Goal: Check status: Check status

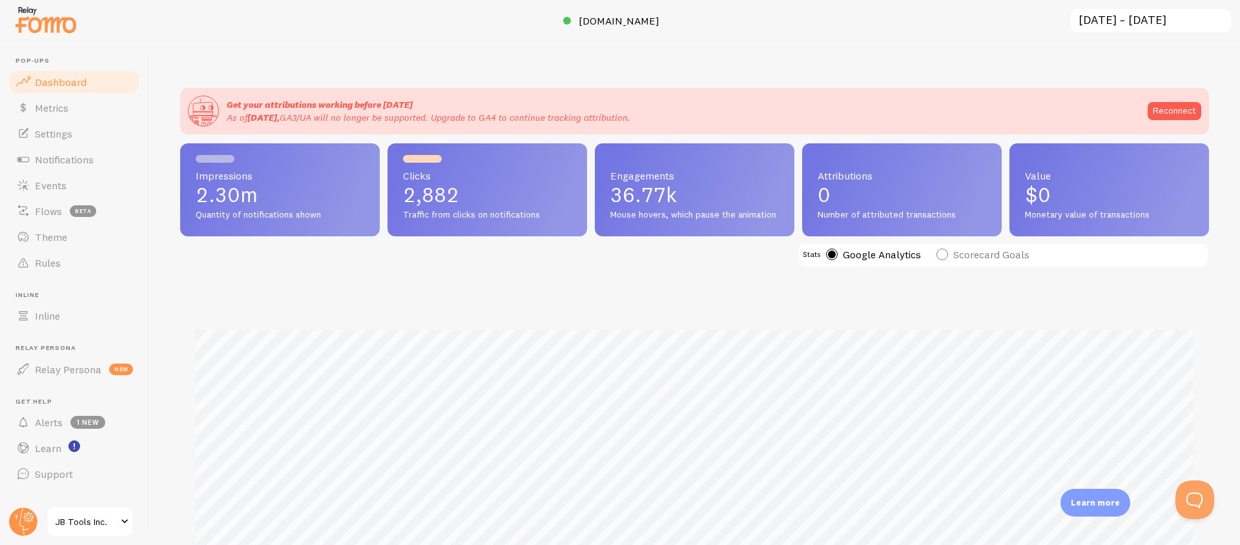
scroll to position [339, 1029]
click at [1159, 22] on input "2025-08-01 ~ 2025-08-31" at bounding box center [1151, 21] width 163 height 26
click at [1155, 18] on input "[DATE] ~ [DATE]" at bounding box center [1151, 21] width 163 height 26
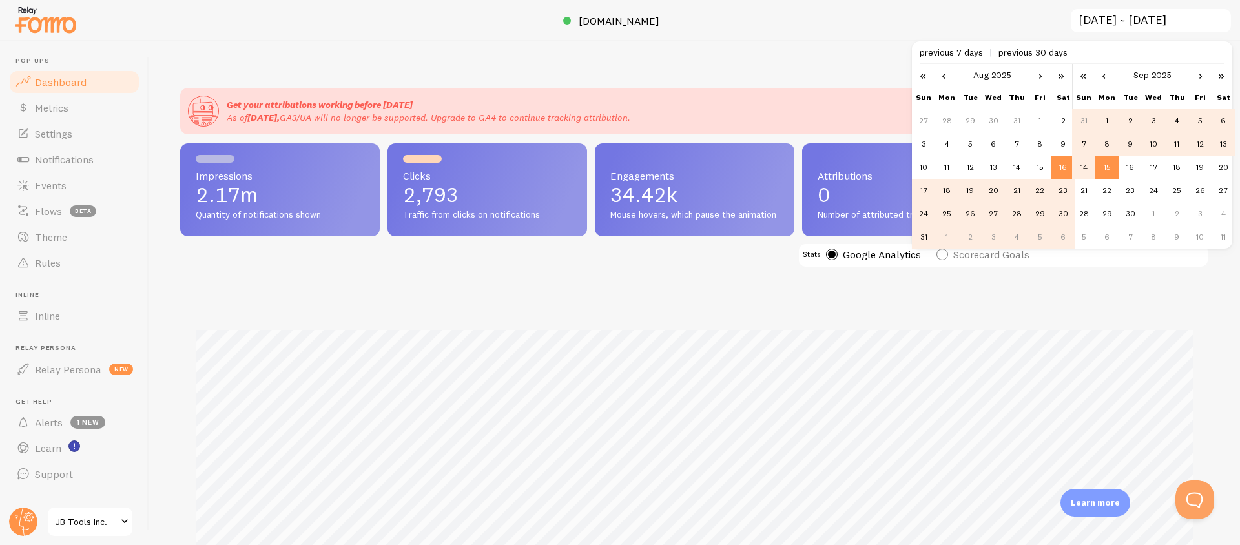
click at [957, 52] on span "previous 7 days" at bounding box center [959, 53] width 79 height 12
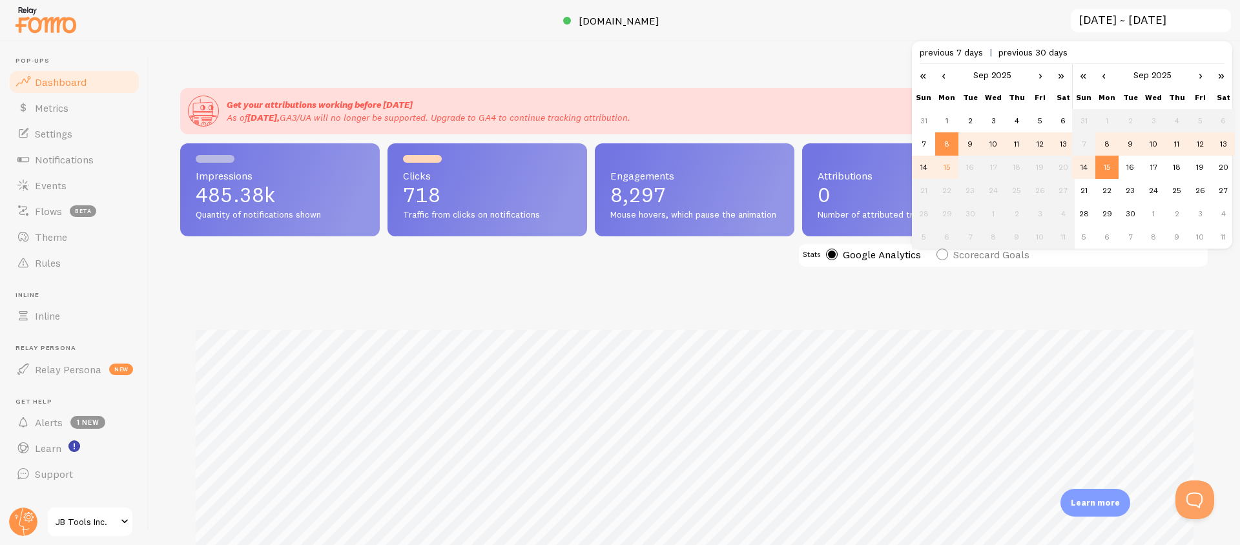
scroll to position [339, 1029]
click at [946, 143] on td "8" at bounding box center [946, 143] width 23 height 23
click at [927, 167] on td "14" at bounding box center [923, 167] width 23 height 23
drag, startPoint x: 947, startPoint y: 145, endPoint x: 1068, endPoint y: 174, distance: 124.7
click at [950, 145] on td "8" at bounding box center [946, 143] width 23 height 23
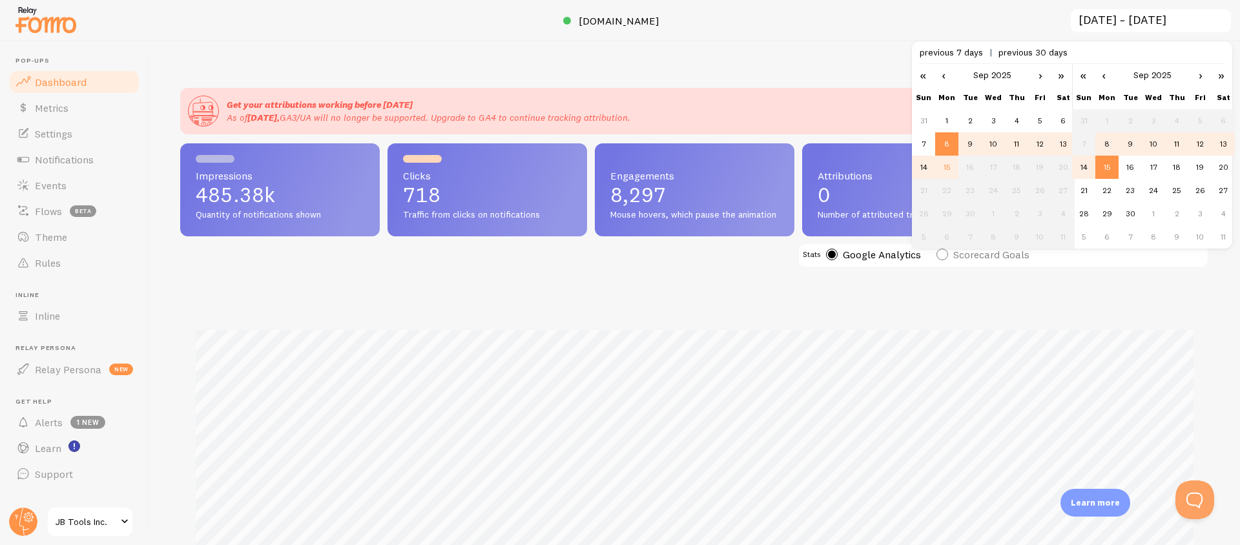
click at [1074, 169] on td "14" at bounding box center [1083, 167] width 23 height 23
type input "[DATE] ~ [DATE]"
click at [884, 88] on div "Get your attributions working before [DATE] As of [DATE], GA3/UA will no longer…" at bounding box center [694, 111] width 1029 height 47
